Goal: Task Accomplishment & Management: Use online tool/utility

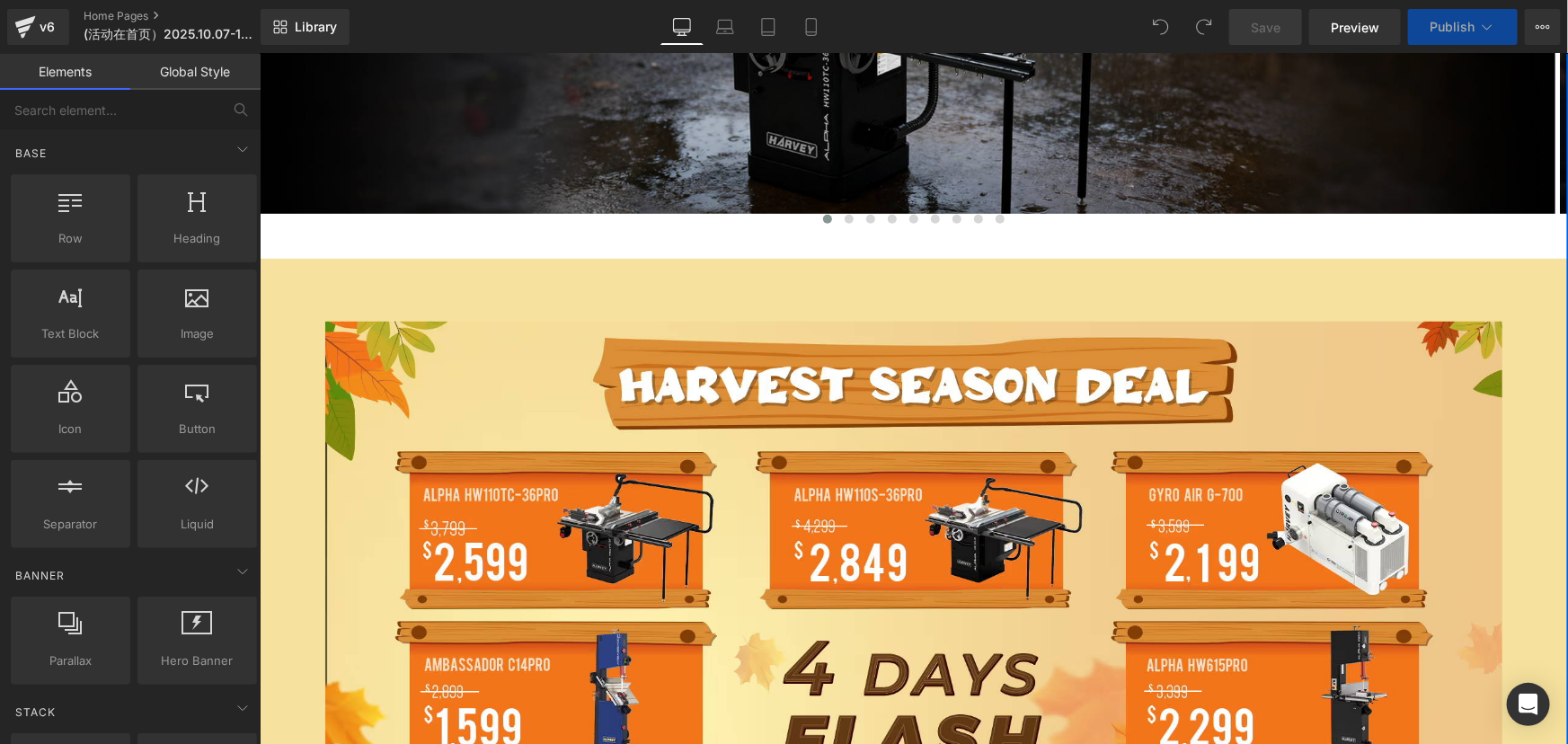
scroll to position [736, 0]
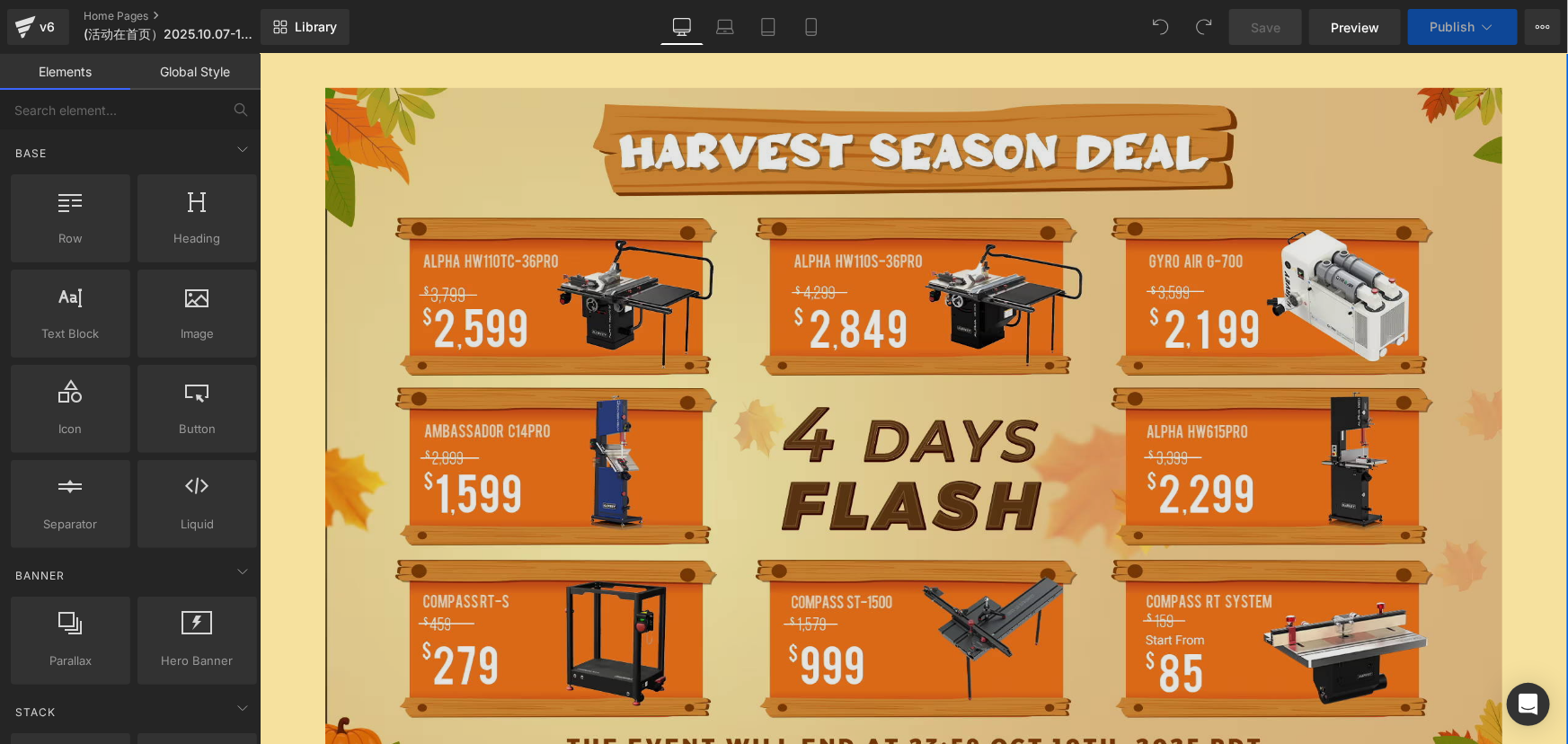
click at [840, 327] on img at bounding box center [912, 432] width 1178 height 689
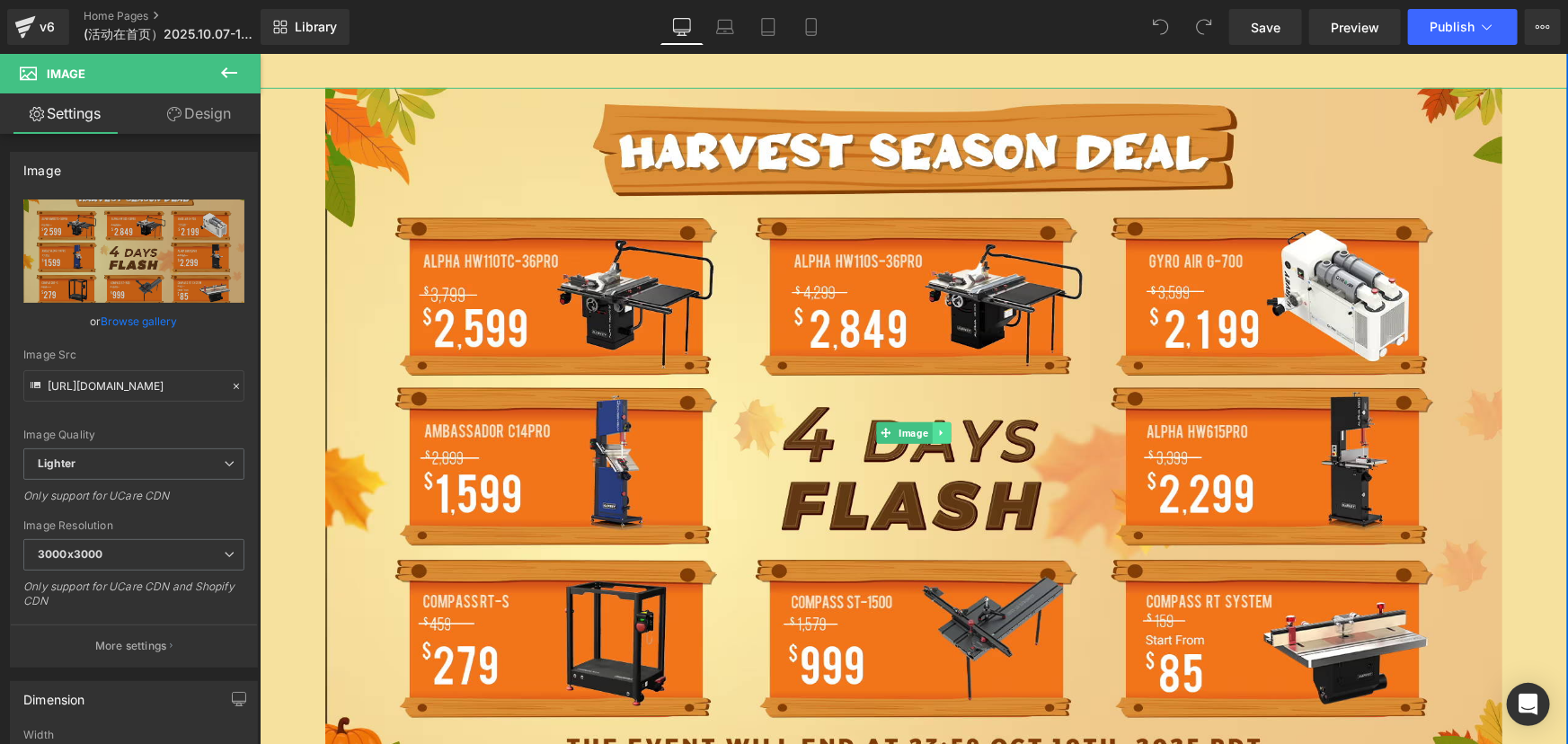
click at [937, 427] on icon at bounding box center [941, 433] width 10 height 11
click at [945, 431] on icon at bounding box center [950, 433] width 10 height 11
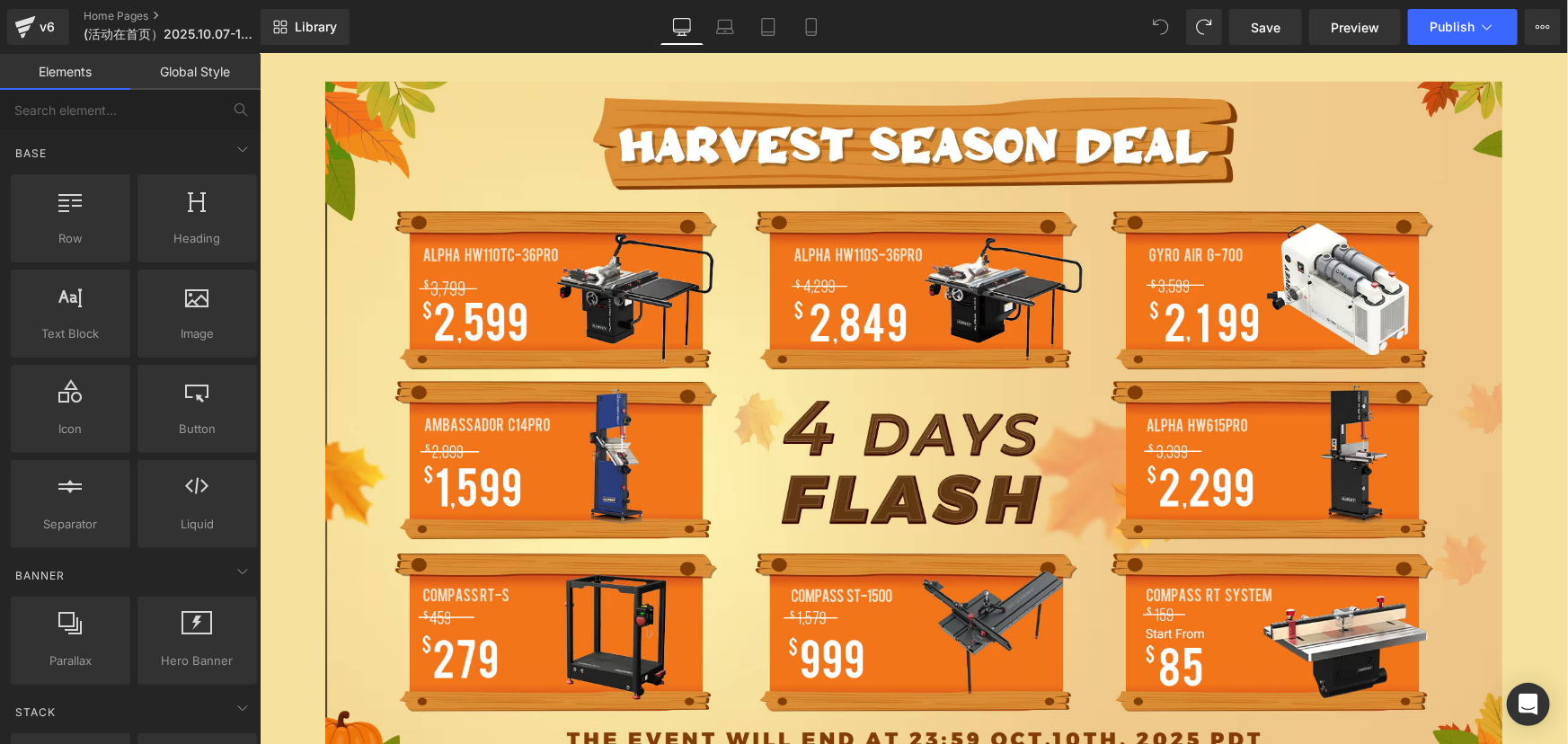
scroll to position [739, 0]
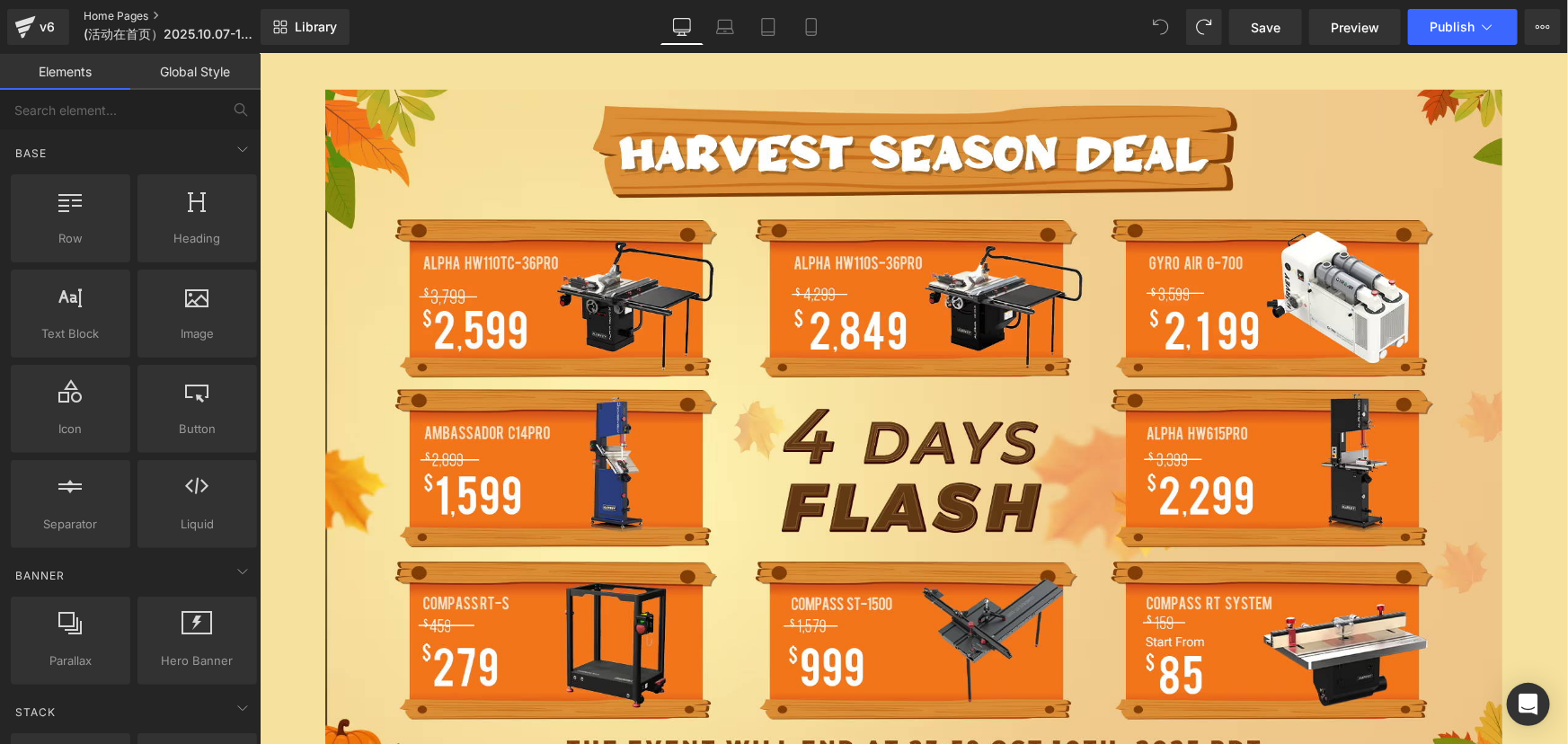
click at [128, 11] on link "Home Pages" at bounding box center [187, 16] width 207 height 14
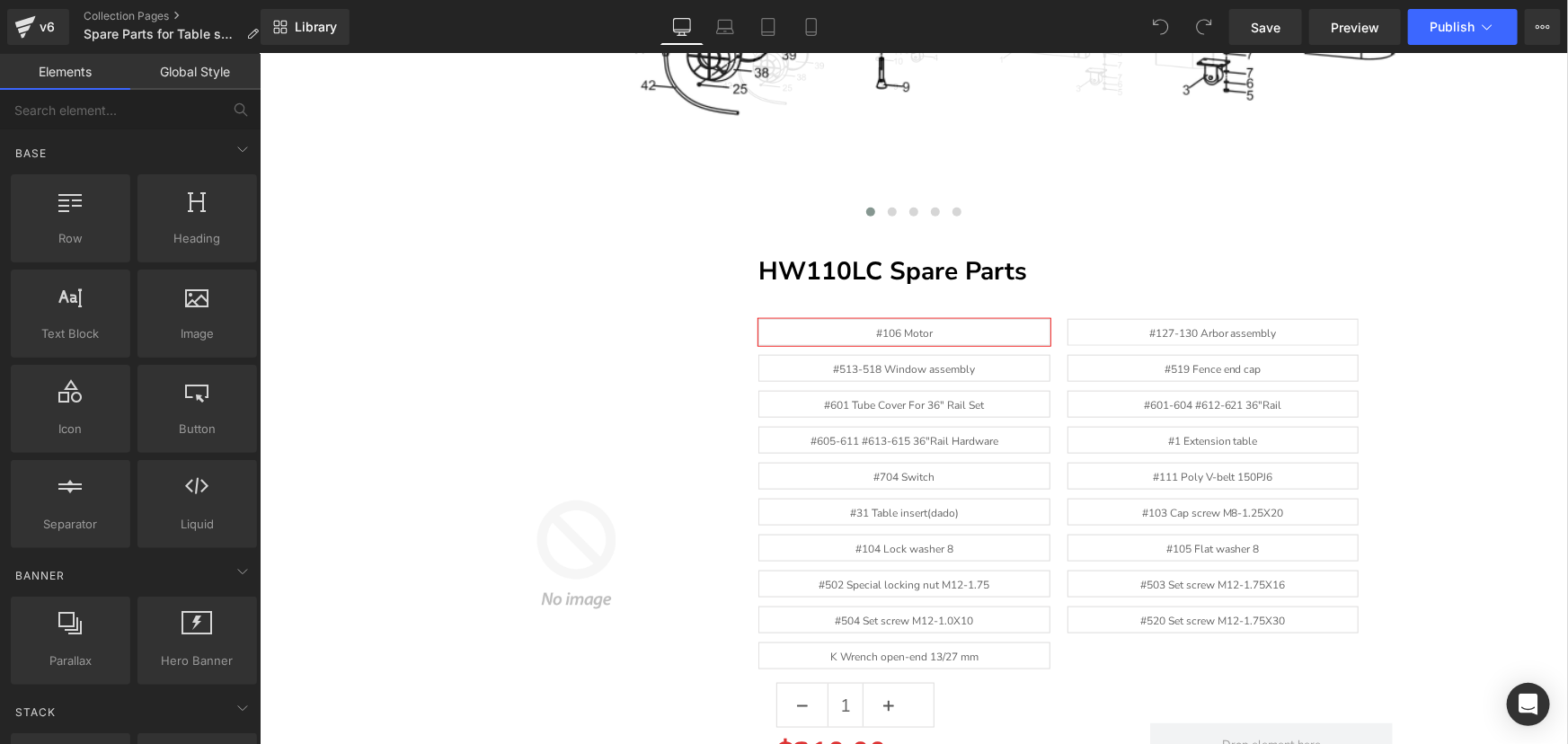
scroll to position [899, 0]
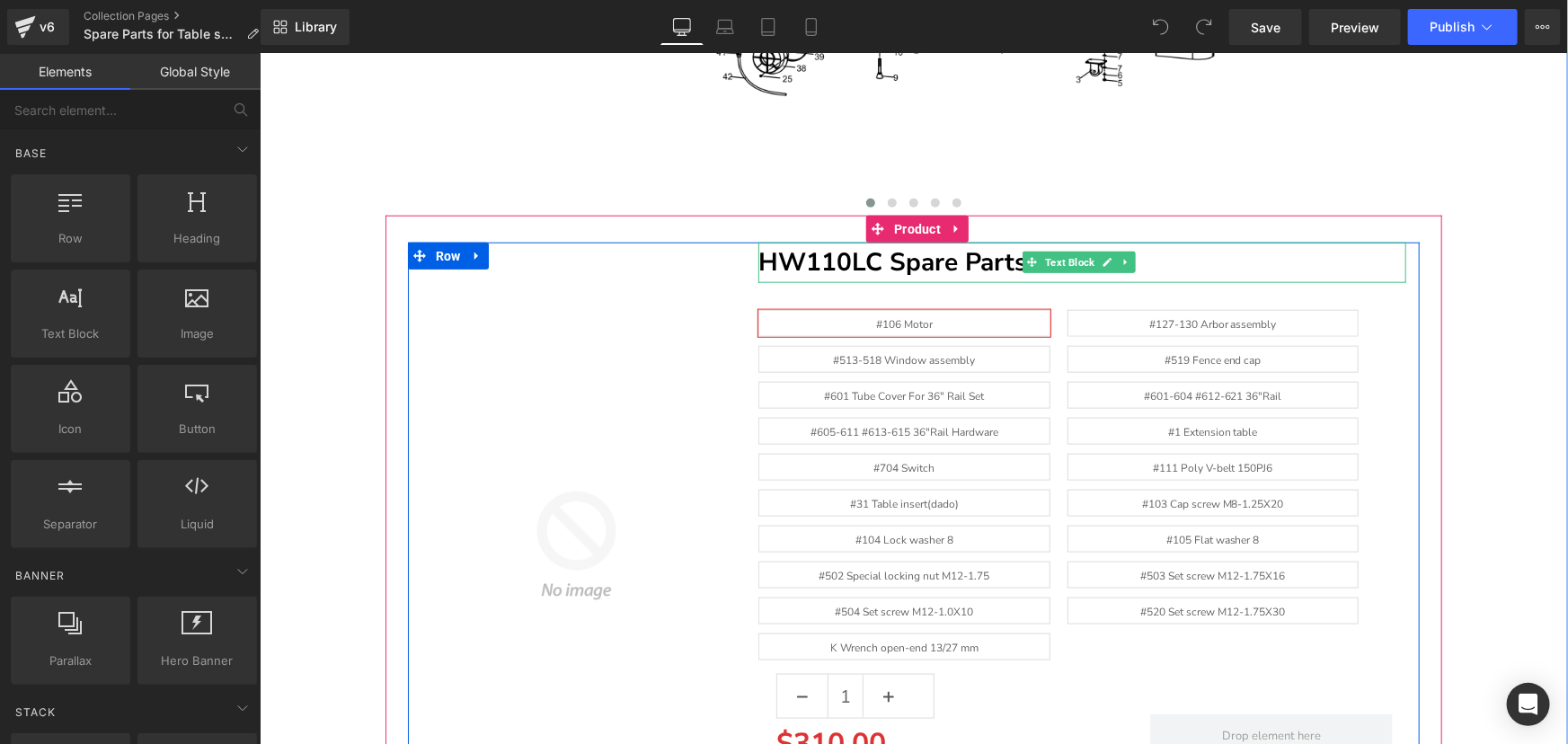
click at [951, 262] on b "HW110LC Spare Parts" at bounding box center [892, 262] width 269 height 34
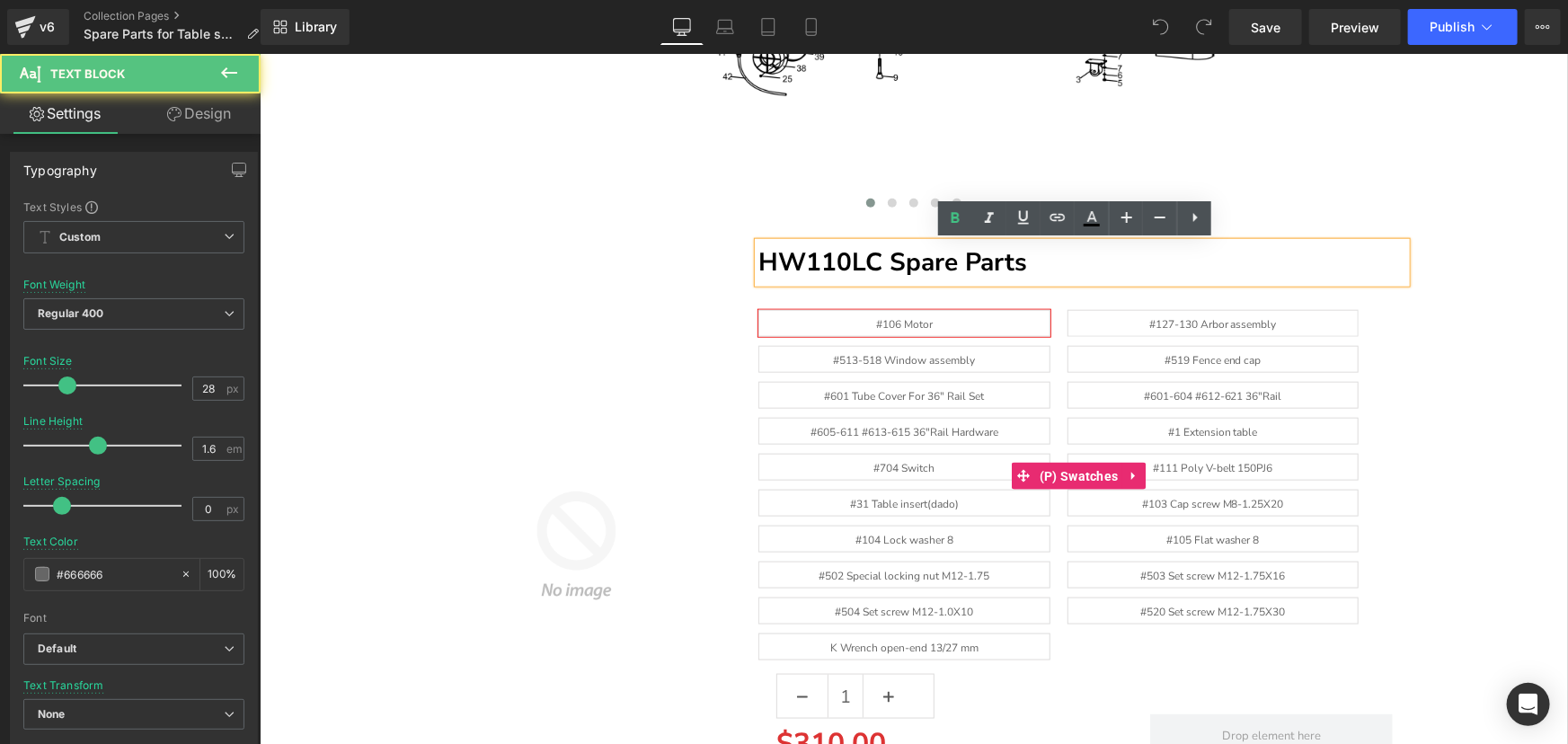
click at [1180, 317] on span "#127-130 Arbor assembly" at bounding box center [1212, 322] width 128 height 25
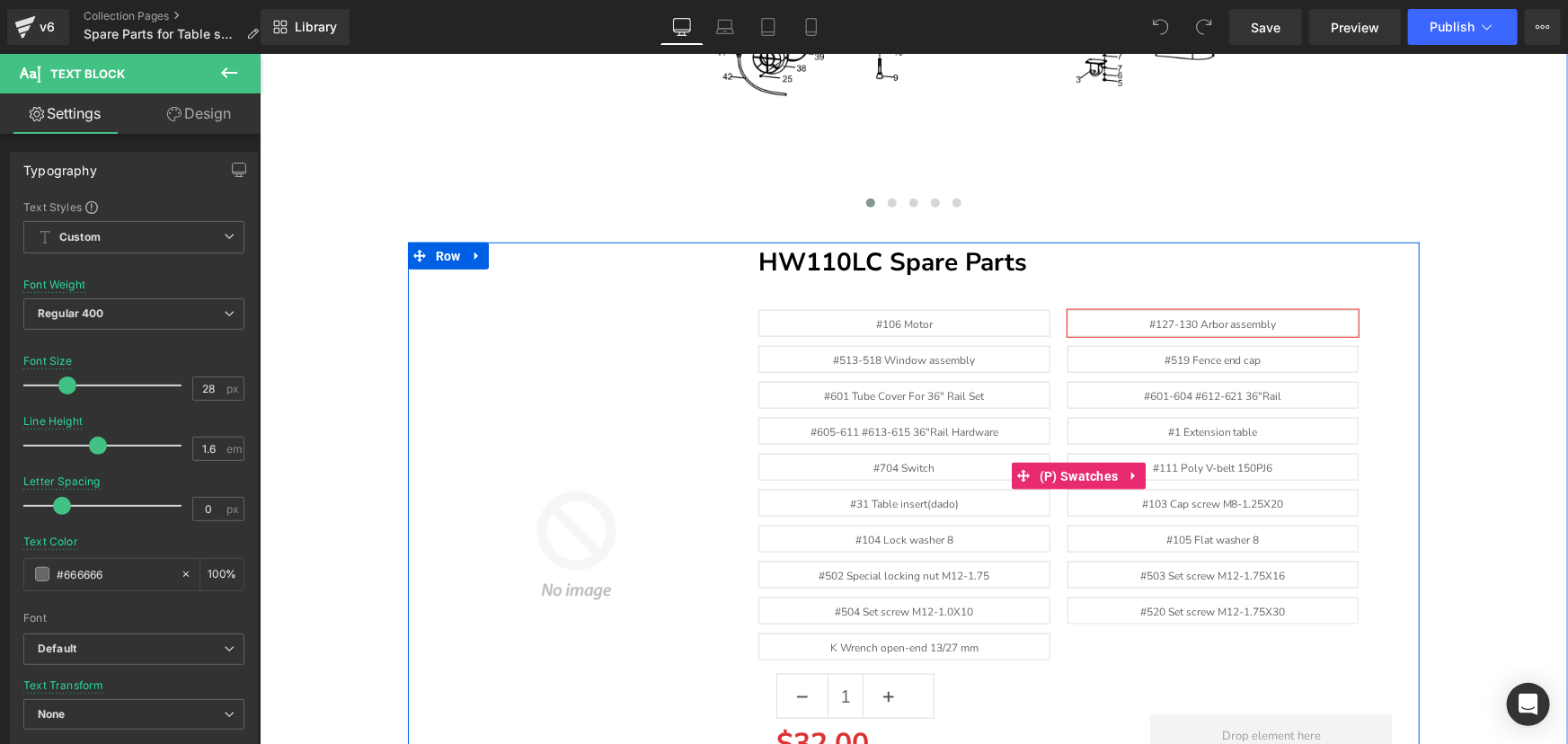
click at [938, 350] on span "#513-518 Window assembly" at bounding box center [903, 358] width 142 height 25
click at [1167, 351] on span "#519 Fence end cap" at bounding box center [1212, 358] width 97 height 25
click at [926, 393] on span "#601 Tube Cover For 36" Rail Set" at bounding box center [903, 394] width 160 height 25
click at [920, 429] on span "#605-611 #613-615 36"Rail Hardware" at bounding box center [904, 430] width 188 height 25
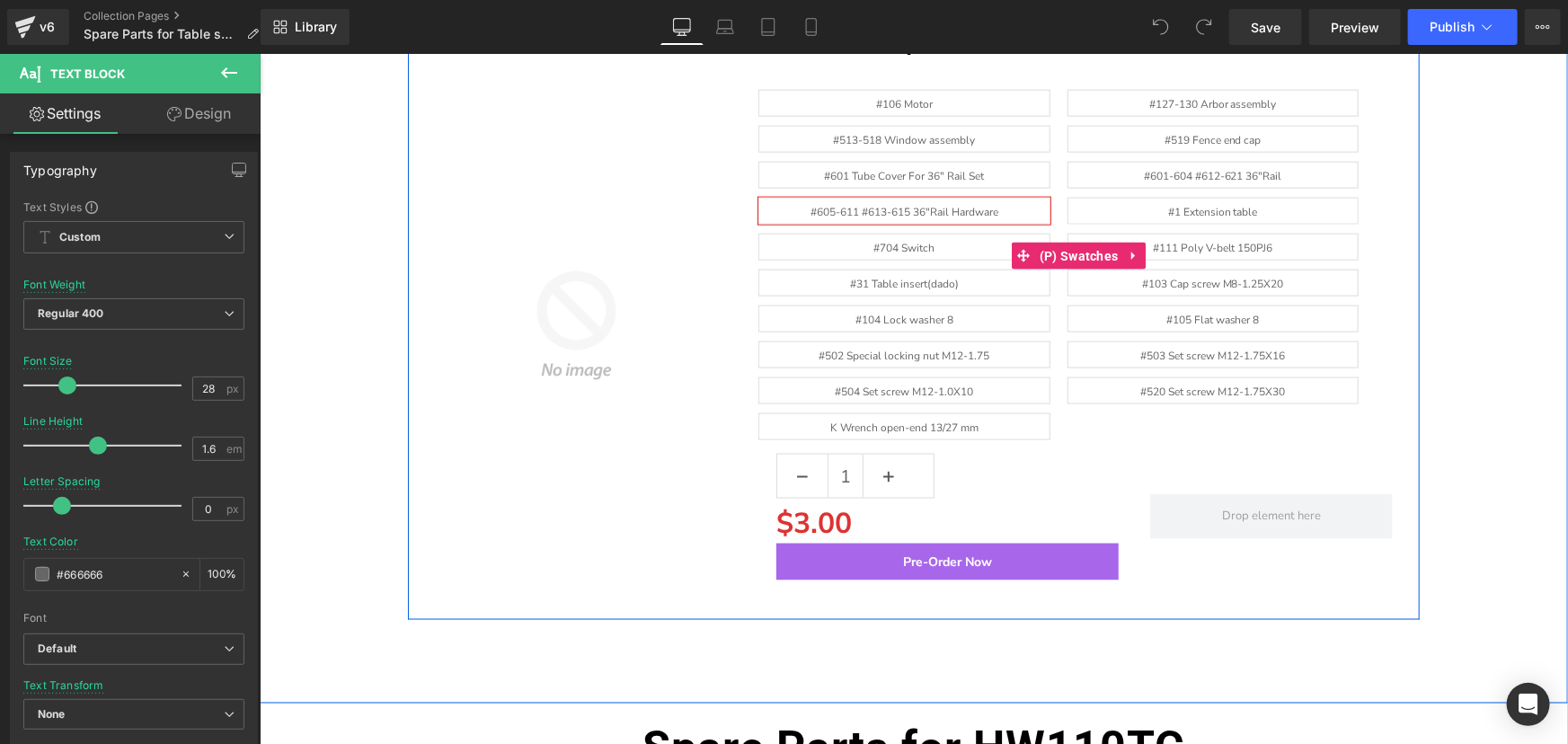
scroll to position [1062, 0]
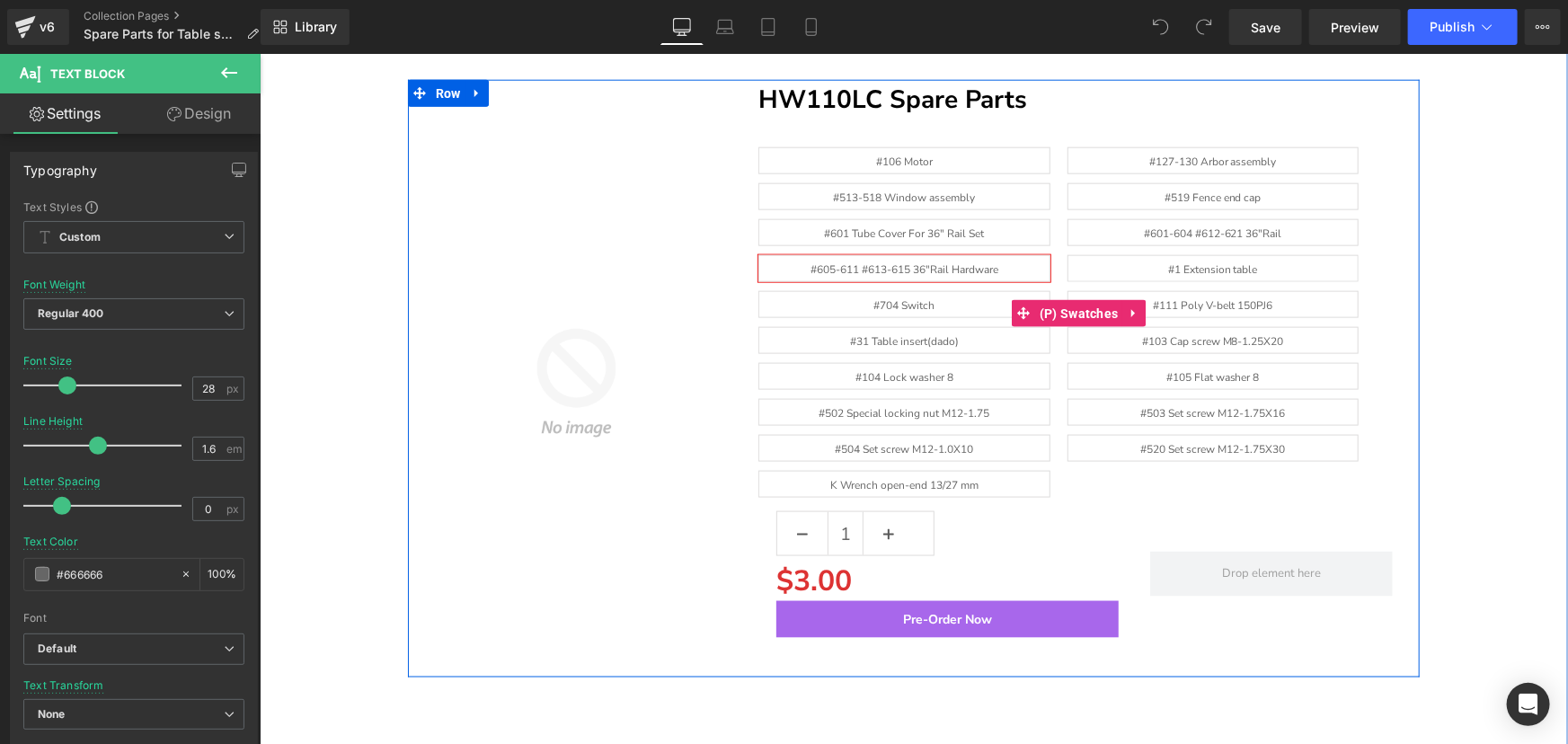
click at [988, 477] on span "K Wrench open-end 13/27 mm" at bounding box center [903, 483] width 291 height 27
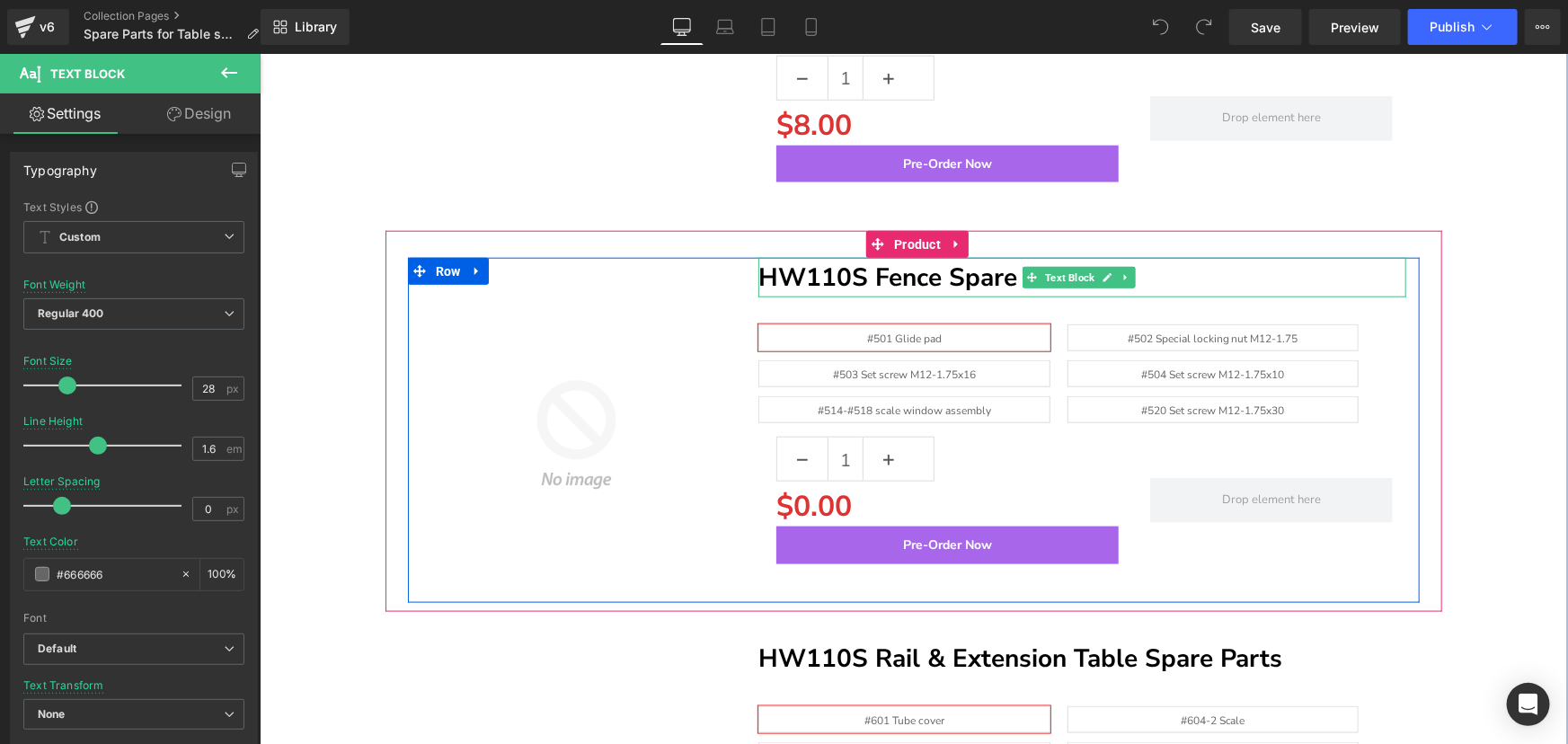
scroll to position [4331, 0]
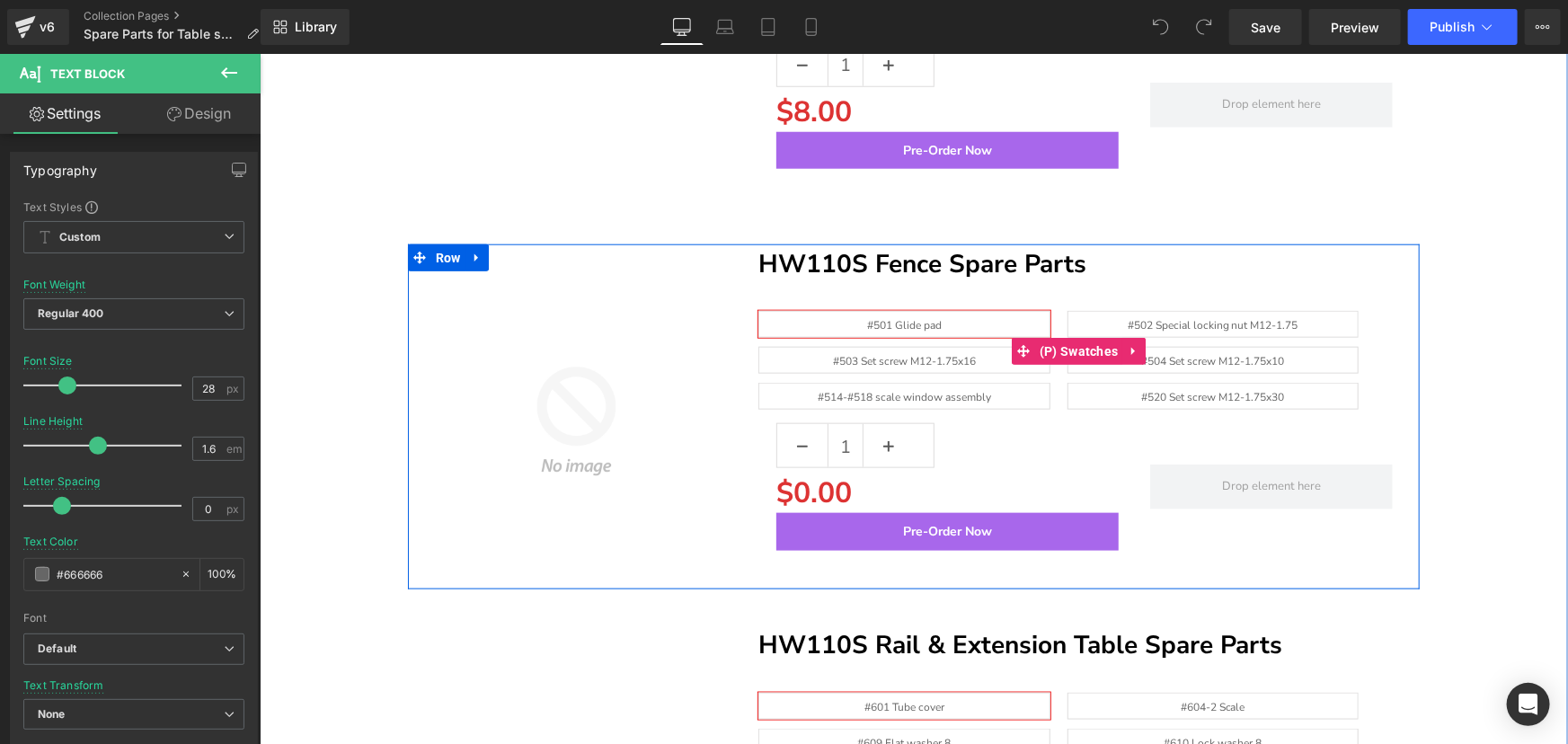
click at [918, 323] on span "#501 Glide pad" at bounding box center [904, 323] width 74 height 25
click at [918, 350] on span "#503 Set screw M12-1.75x16" at bounding box center [903, 359] width 142 height 25
click at [1206, 323] on span "#502 Special locking nut M12-1.75" at bounding box center [1211, 323] width 170 height 25
click at [1180, 347] on span "#504 Set screw M12-1.75x10" at bounding box center [1211, 359] width 142 height 25
click at [903, 383] on span "#514-#518 scale window assembly" at bounding box center [903, 395] width 173 height 25
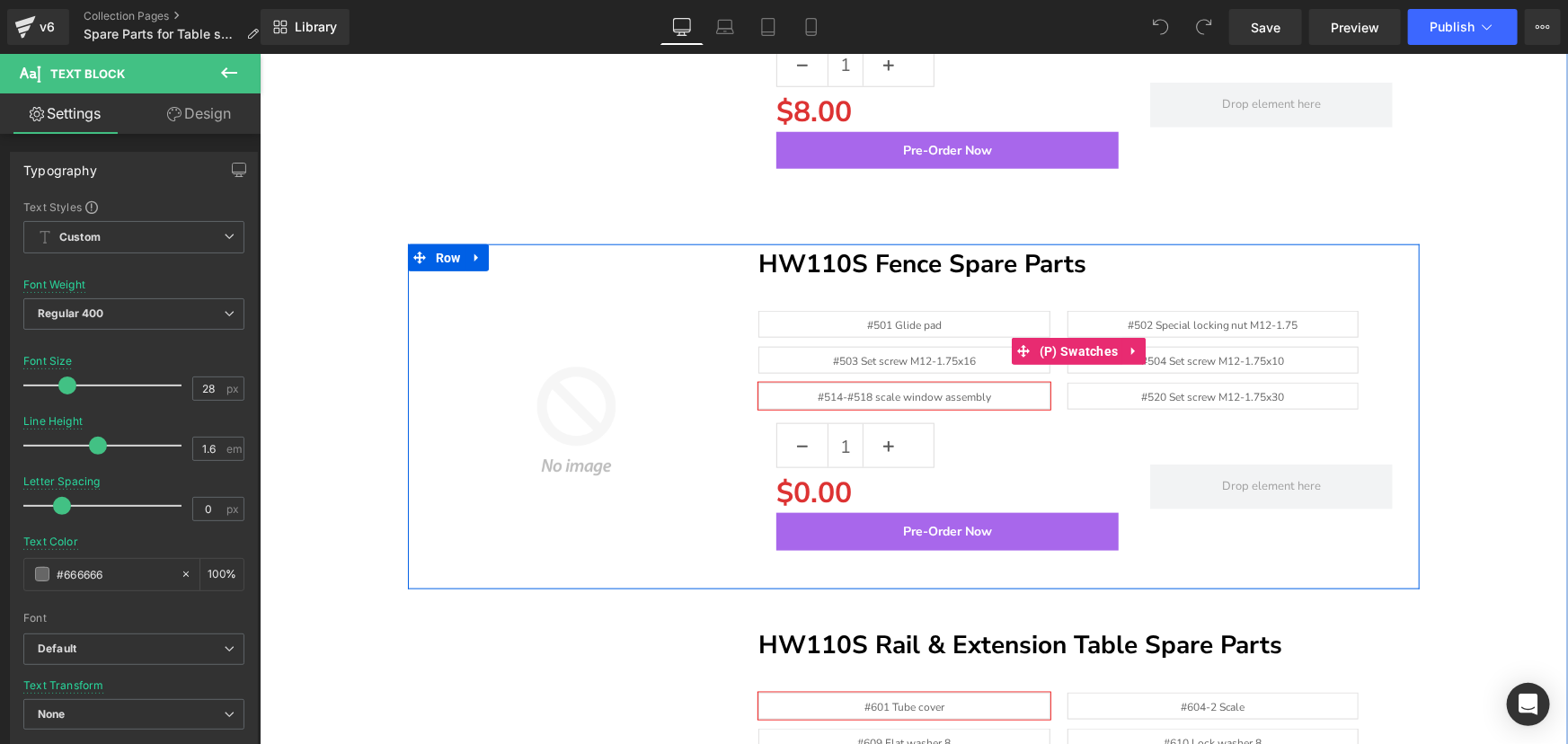
click at [1114, 382] on span "#520 Set screw M12-1.75x30" at bounding box center [1212, 395] width 291 height 27
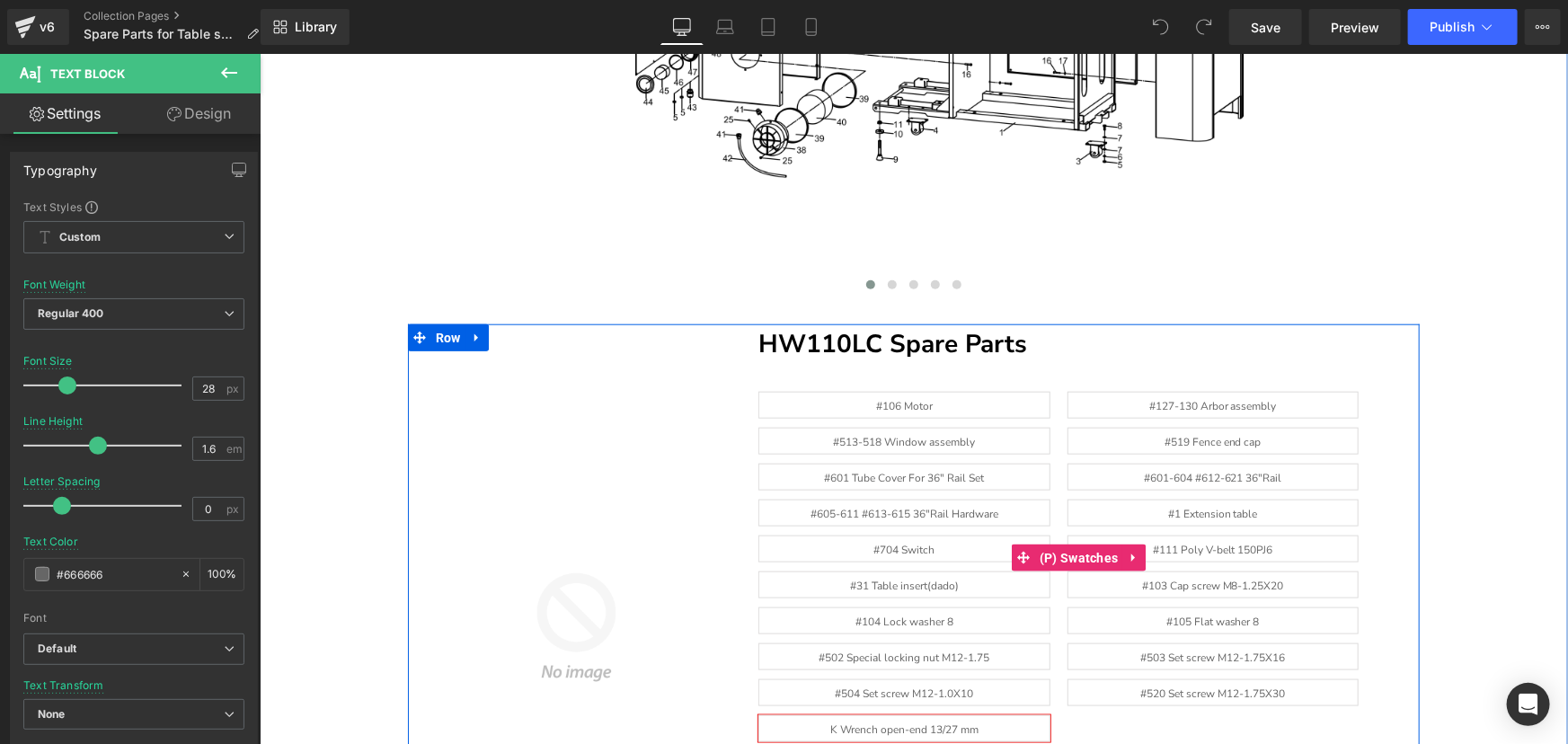
scroll to position [899, 0]
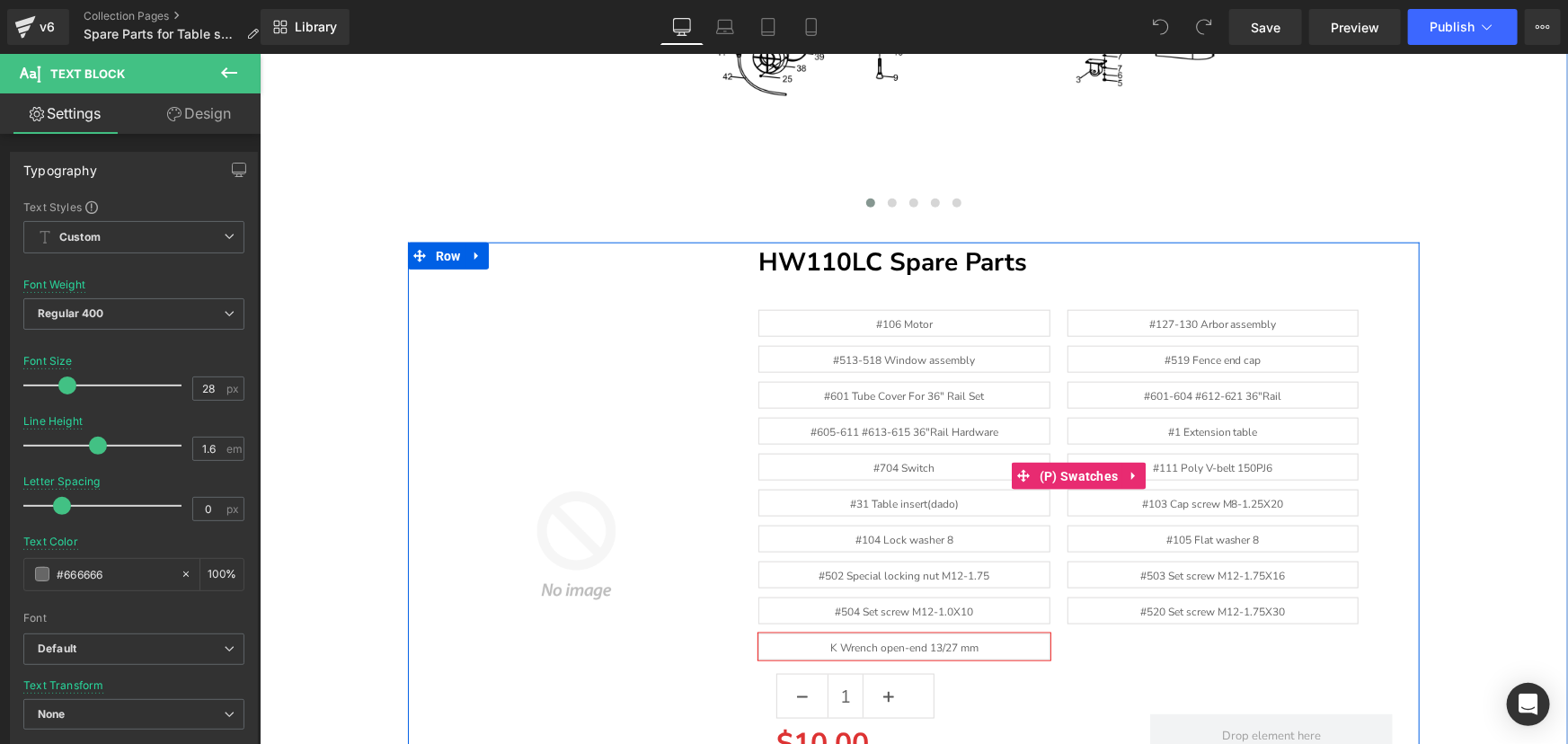
click at [969, 324] on span "#106 Motor" at bounding box center [903, 322] width 291 height 27
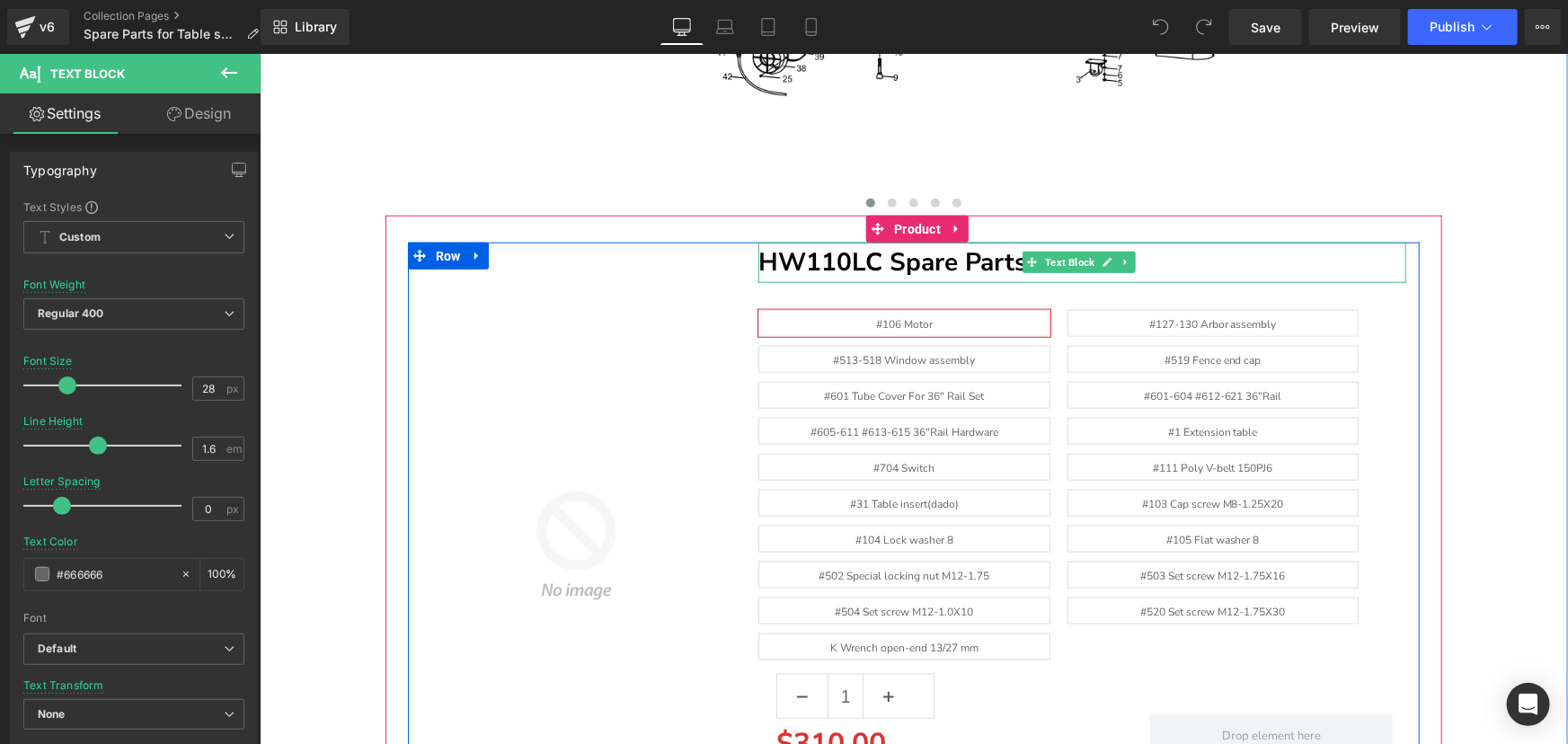
click at [761, 252] on b "HW110LC Spare Parts" at bounding box center [892, 262] width 269 height 34
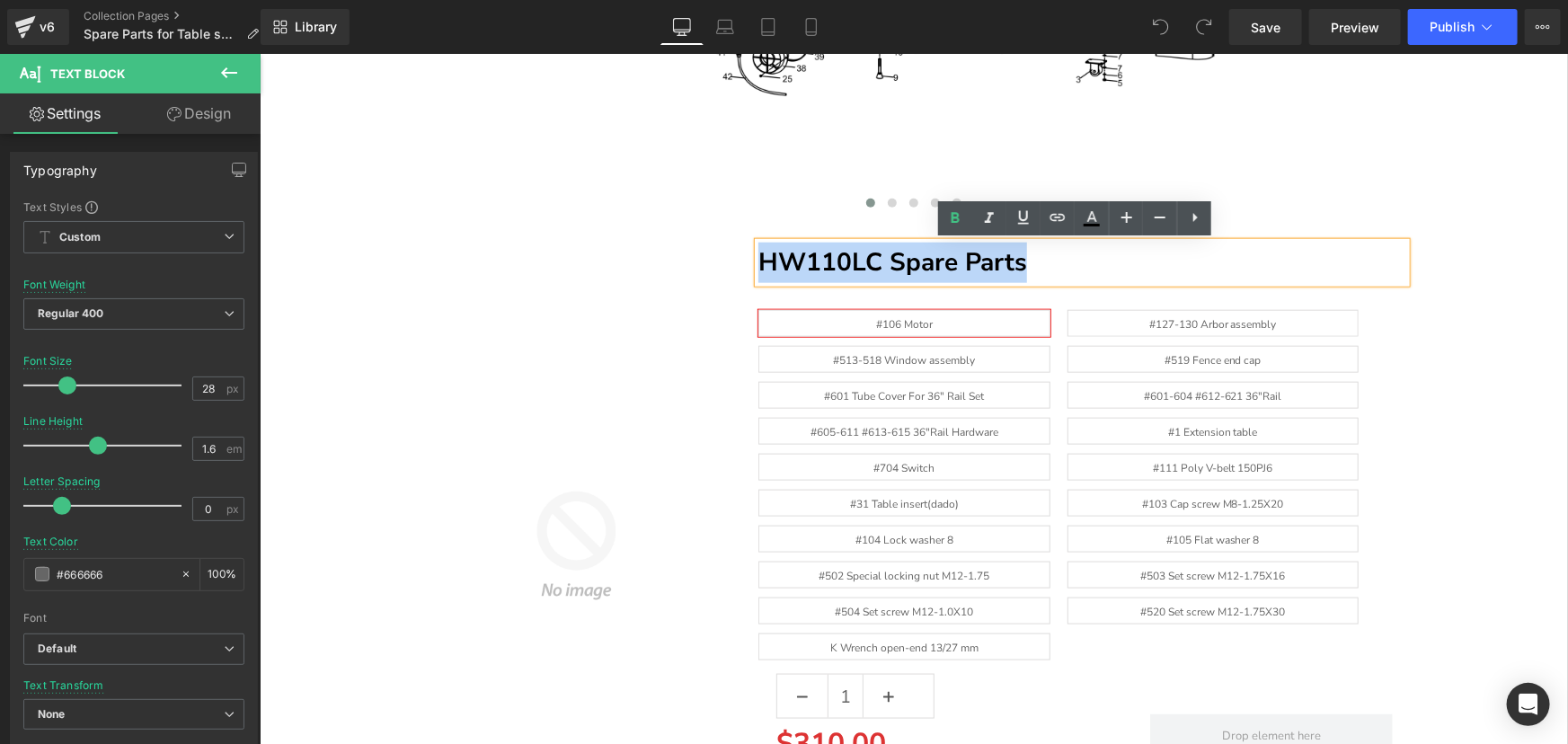
drag, startPoint x: 758, startPoint y: 258, endPoint x: 1074, endPoint y: 254, distance: 316.0
click at [1074, 254] on p "HW110LC Spare Parts" at bounding box center [1082, 262] width 648 height 40
copy b "HW110LC Spare Parts"
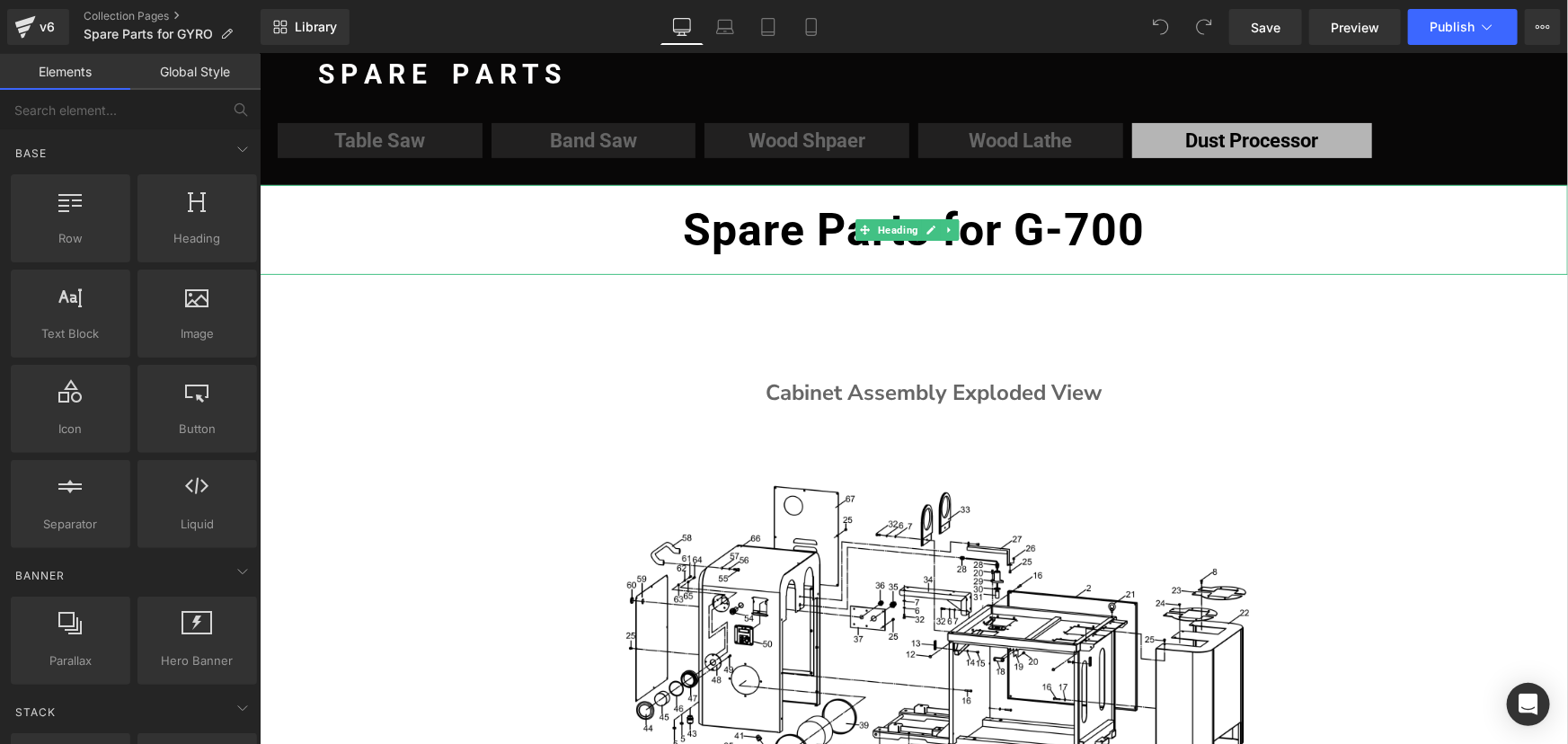
scroll to position [245, 0]
